Goal: Task Accomplishment & Management: Manage account settings

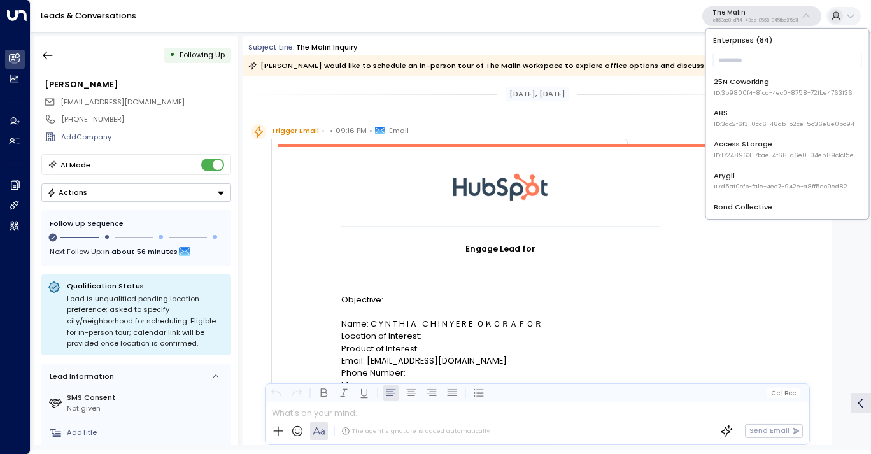
scroll to position [816, 0]
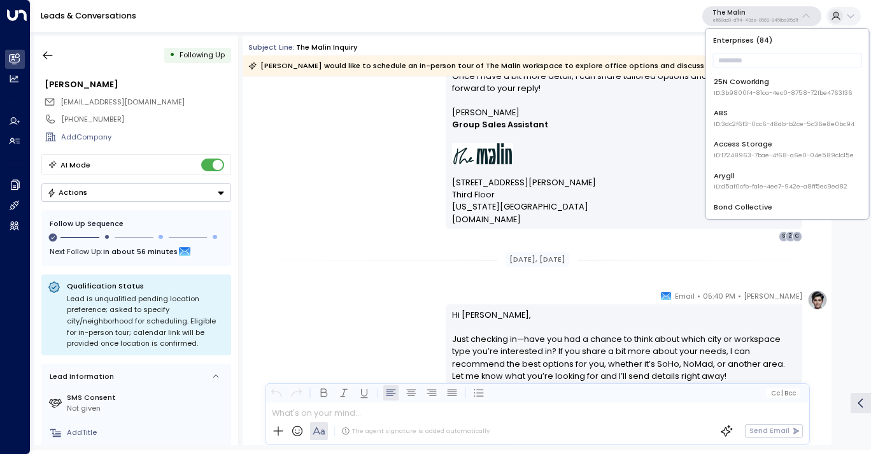
click at [738, 59] on input "text" at bounding box center [787, 60] width 149 height 21
type input "*"
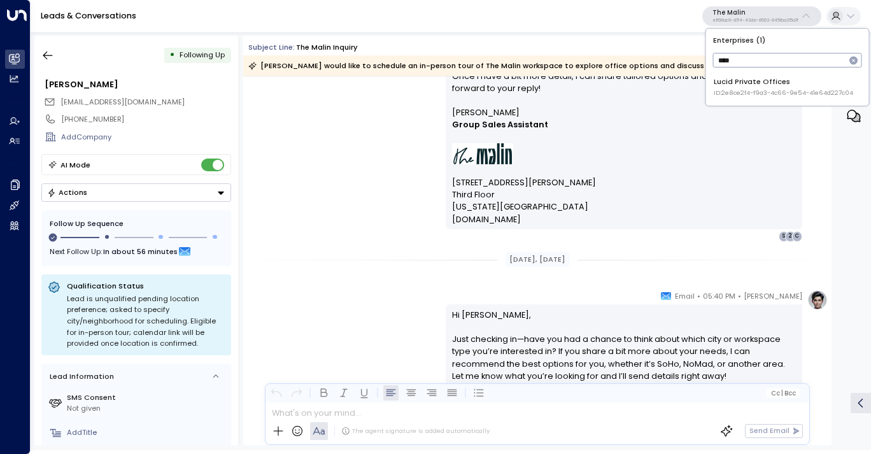
type input "****"
click at [750, 83] on div "Lucid Private Offices ID: 2e8ce2f4-f9a3-4c66-9e54-41e64d227c04" at bounding box center [783, 86] width 139 height 21
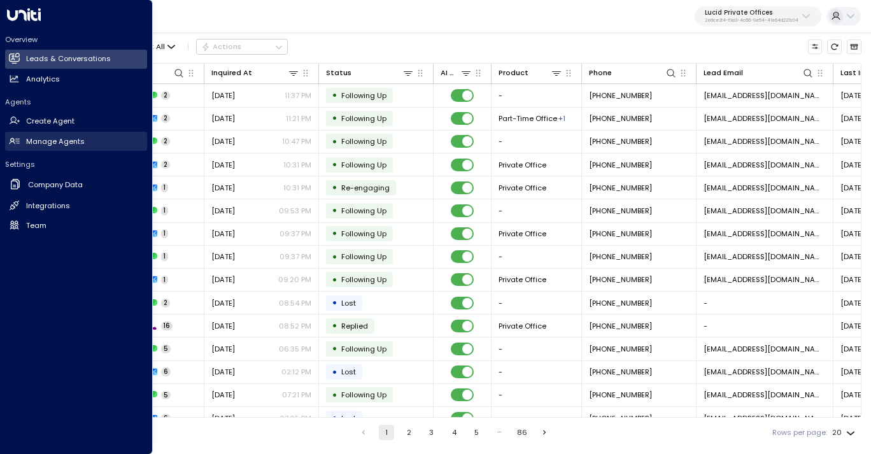
click at [53, 140] on h2 "Manage Agents" at bounding box center [55, 141] width 59 height 11
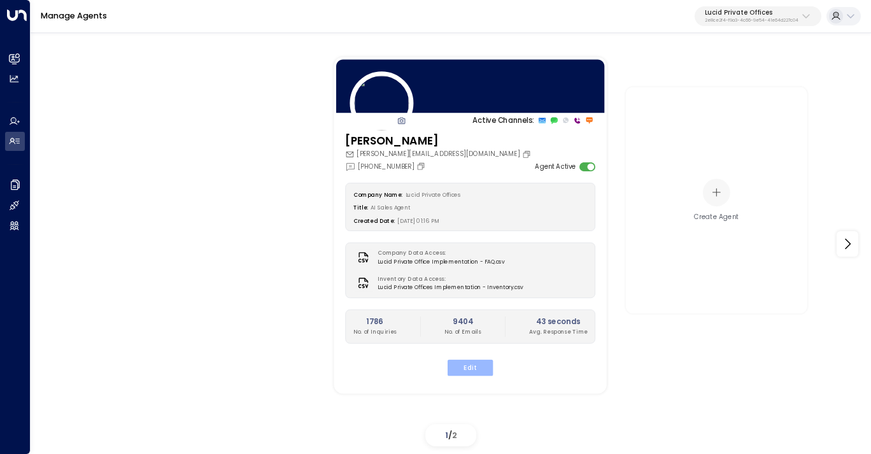
click at [476, 369] on button "Edit" at bounding box center [470, 367] width 45 height 17
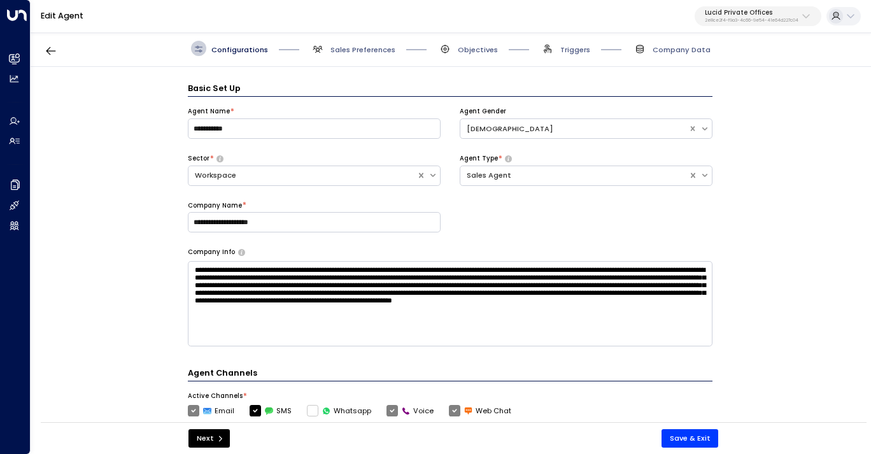
scroll to position [15, 0]
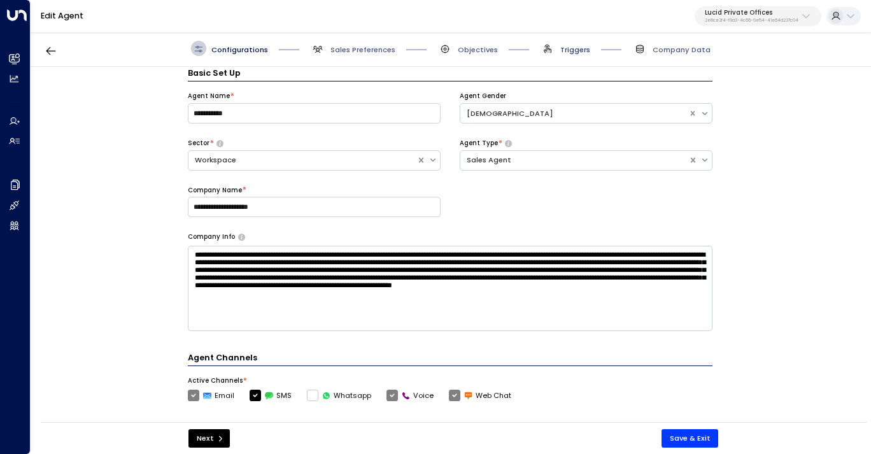
click at [571, 47] on span "Triggers" at bounding box center [575, 50] width 30 height 10
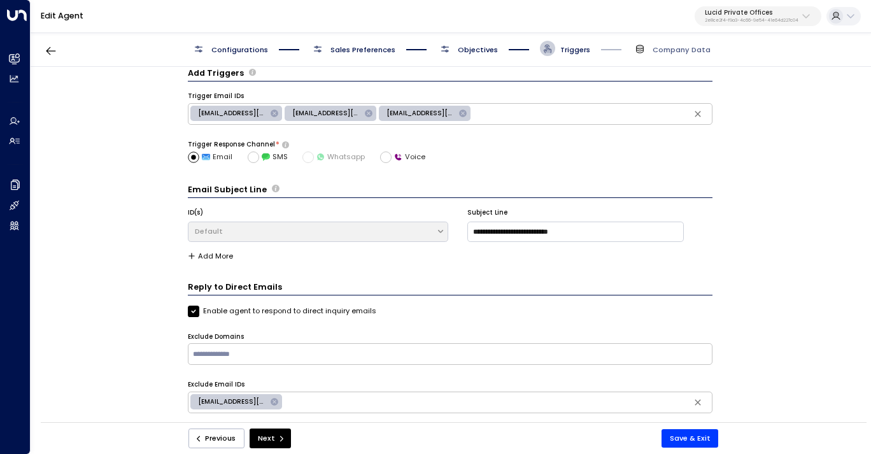
click at [486, 46] on span "Objectives" at bounding box center [478, 50] width 40 height 10
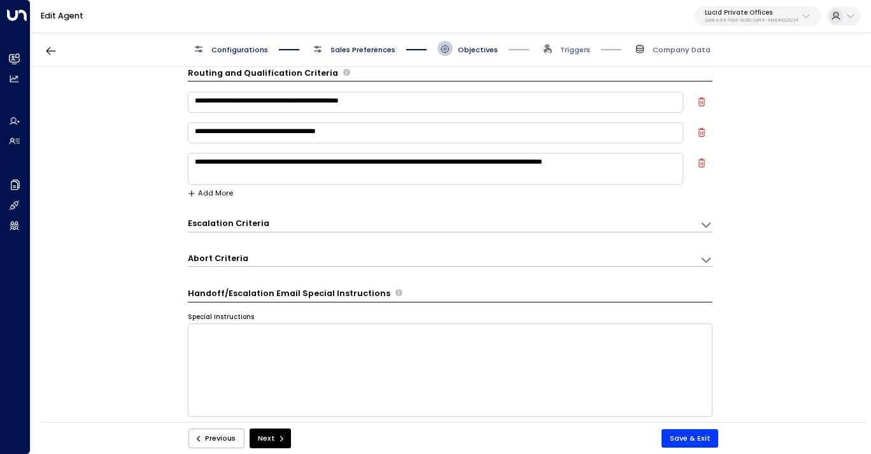
scroll to position [0, 0]
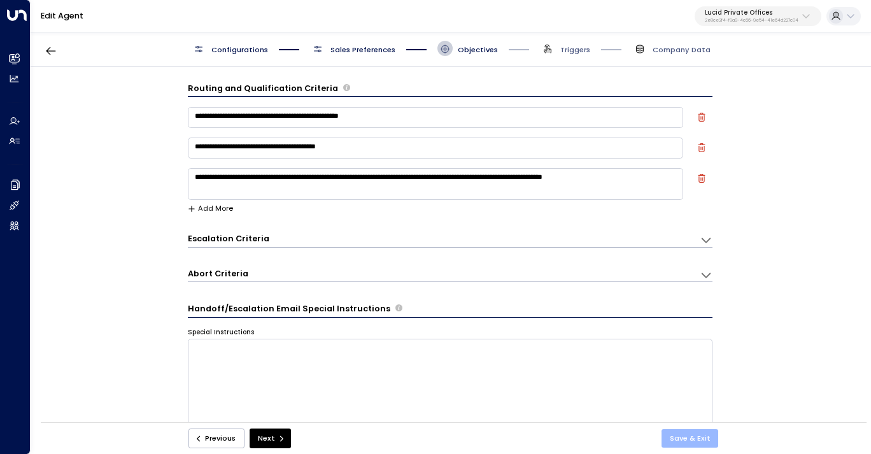
click at [684, 443] on button "Save & Exit" at bounding box center [690, 438] width 57 height 18
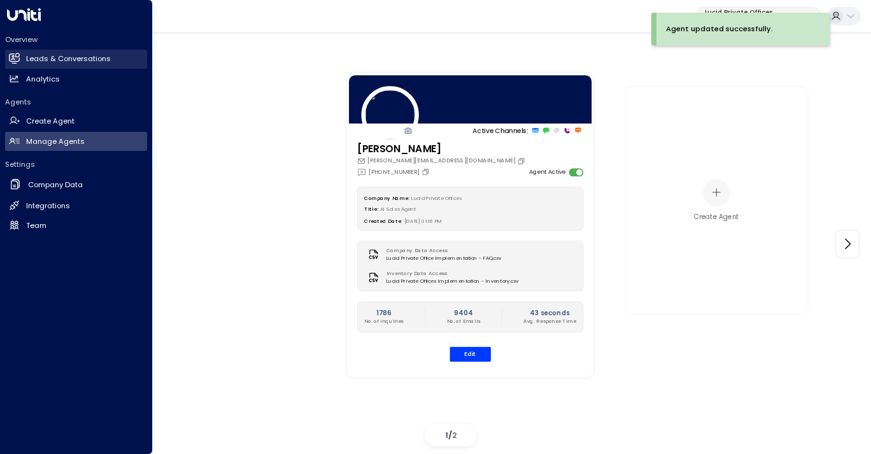
click at [59, 57] on h2 "Leads & Conversations" at bounding box center [68, 58] width 85 height 11
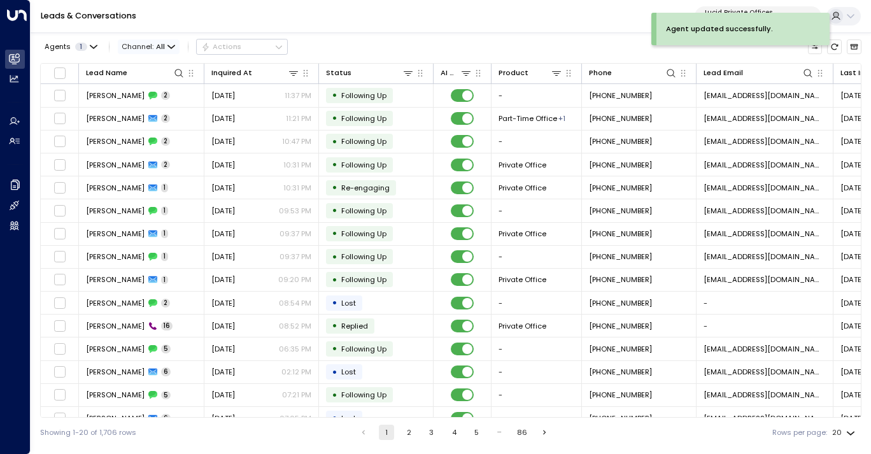
click at [152, 45] on span "Channel: All" at bounding box center [149, 46] width 62 height 14
click at [138, 147] on span "Voice" at bounding box center [141, 152] width 21 height 11
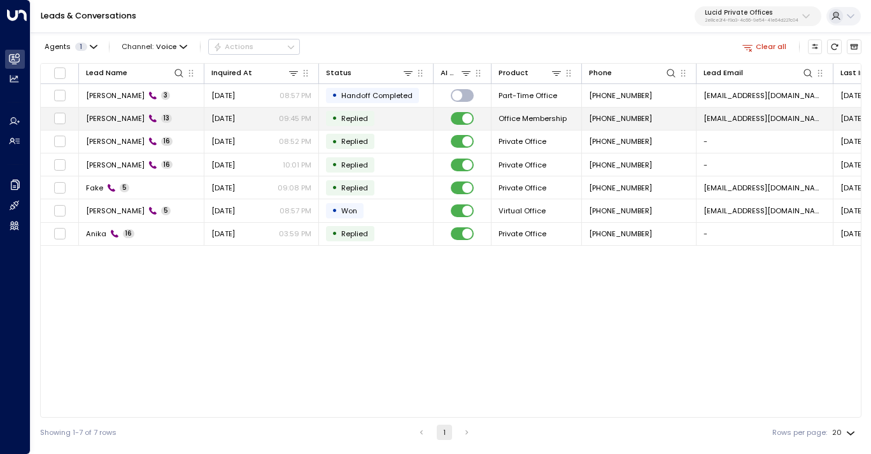
click at [188, 115] on td "[PERSON_NAME] 13" at bounding box center [141, 119] width 125 height 22
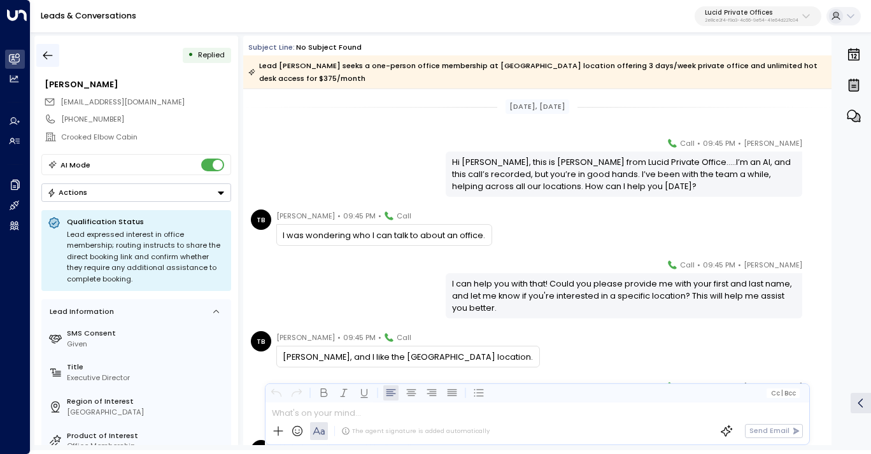
click at [46, 50] on icon "button" at bounding box center [47, 55] width 13 height 13
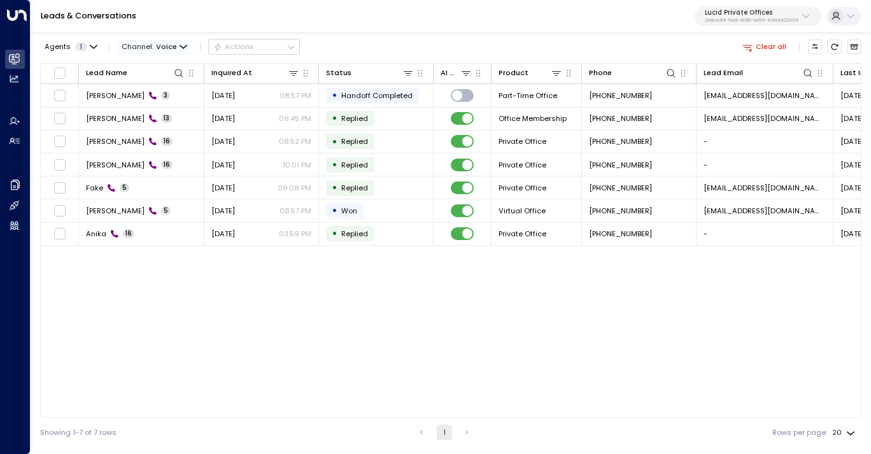
click at [176, 48] on span "Channel: Voice" at bounding box center [155, 46] width 74 height 14
click at [162, 142] on span "Web Chat" at bounding box center [150, 144] width 38 height 11
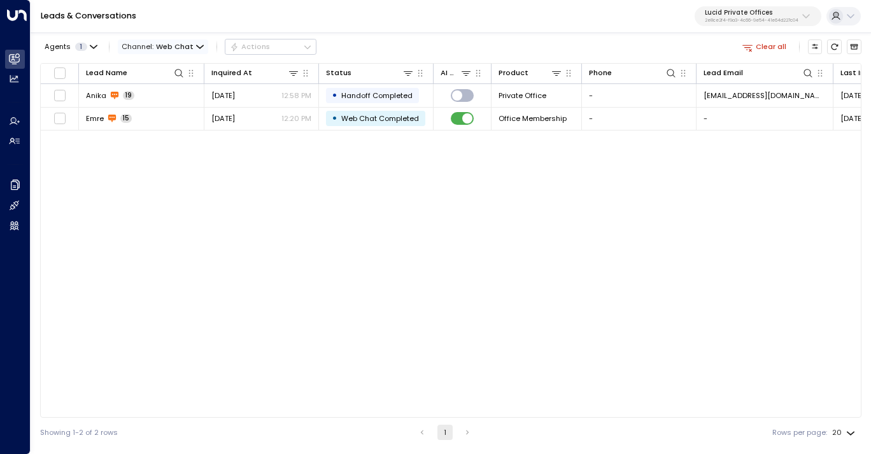
click at [171, 43] on span "Web Chat" at bounding box center [175, 47] width 38 height 8
click at [159, 71] on p "All" at bounding box center [153, 69] width 45 height 11
